Goal: Transaction & Acquisition: Purchase product/service

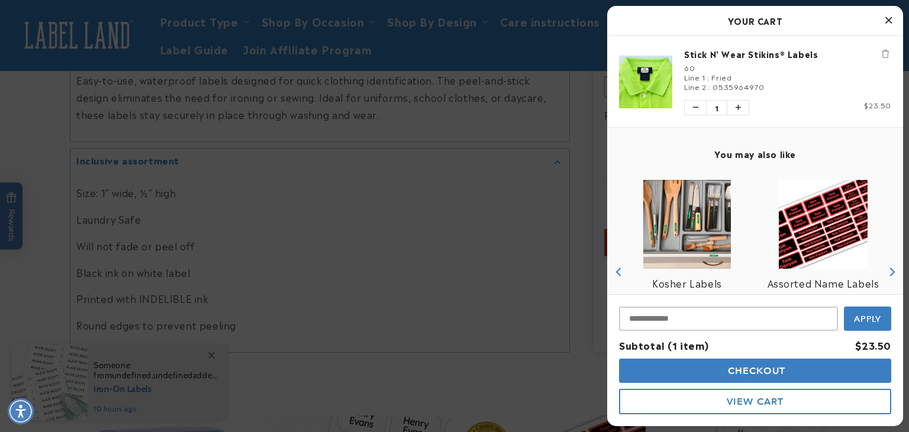
scroll to position [45, 0]
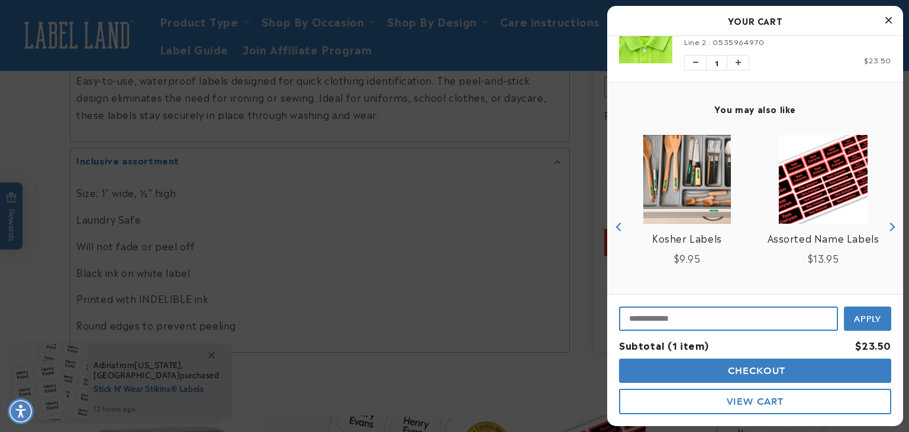
click at [682, 315] on input "Input Discount" at bounding box center [728, 318] width 219 height 24
click at [648, 316] on input "Input Discount" at bounding box center [728, 318] width 219 height 24
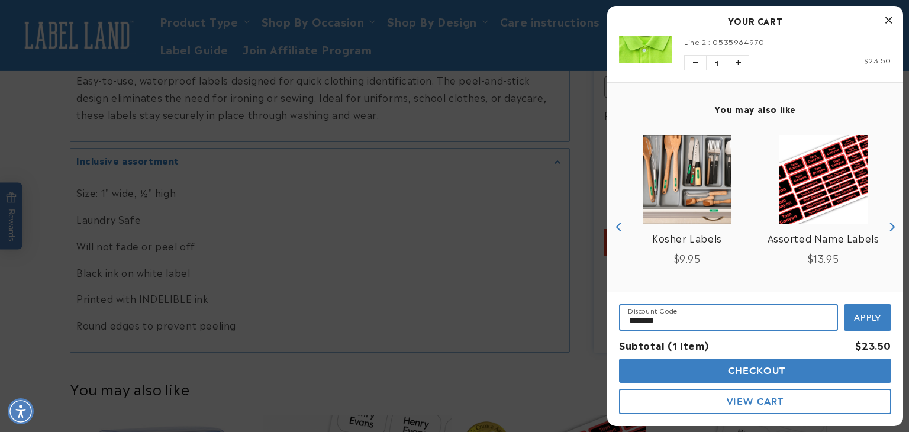
type input "********"
click at [844, 304] on button "Apply" at bounding box center [867, 317] width 47 height 27
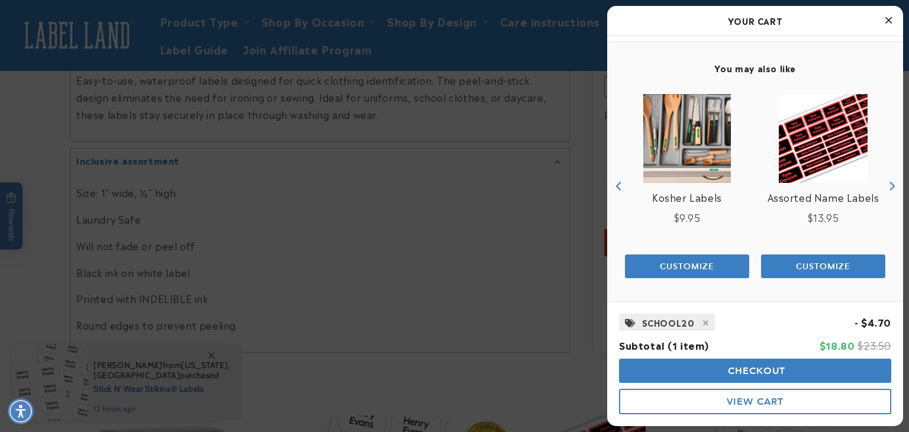
scroll to position [0, 0]
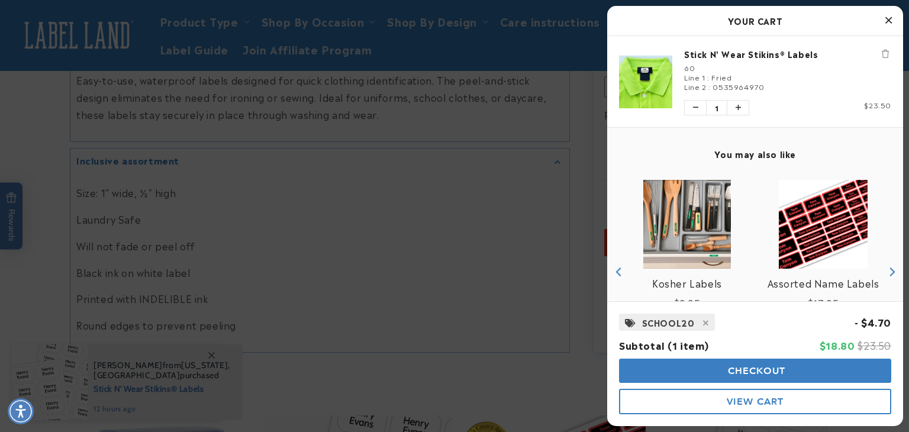
click at [765, 371] on span "Checkout" at bounding box center [755, 370] width 61 height 11
